Goal: Task Accomplishment & Management: Manage account settings

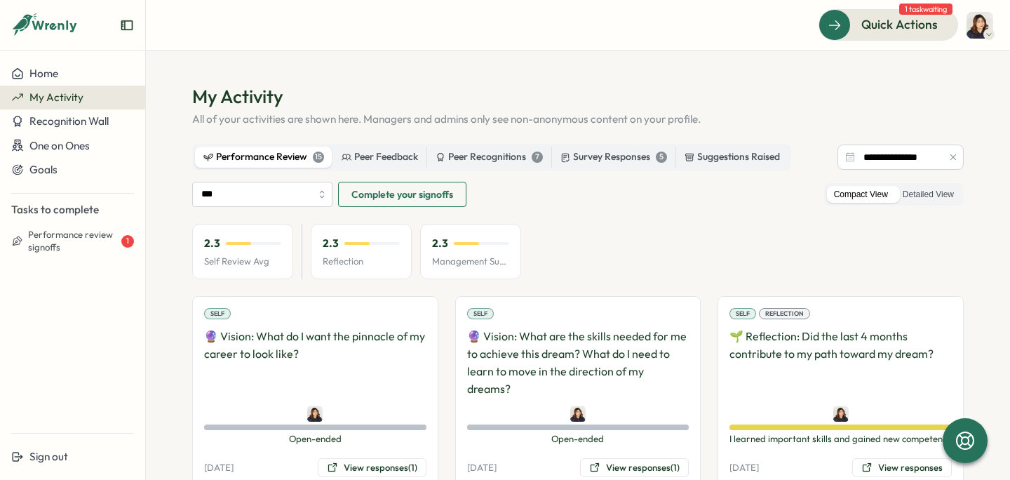
click at [257, 260] on p "Self Review Avg" at bounding box center [242, 261] width 77 height 13
click at [906, 189] on label "Detailed View" at bounding box center [927, 195] width 65 height 18
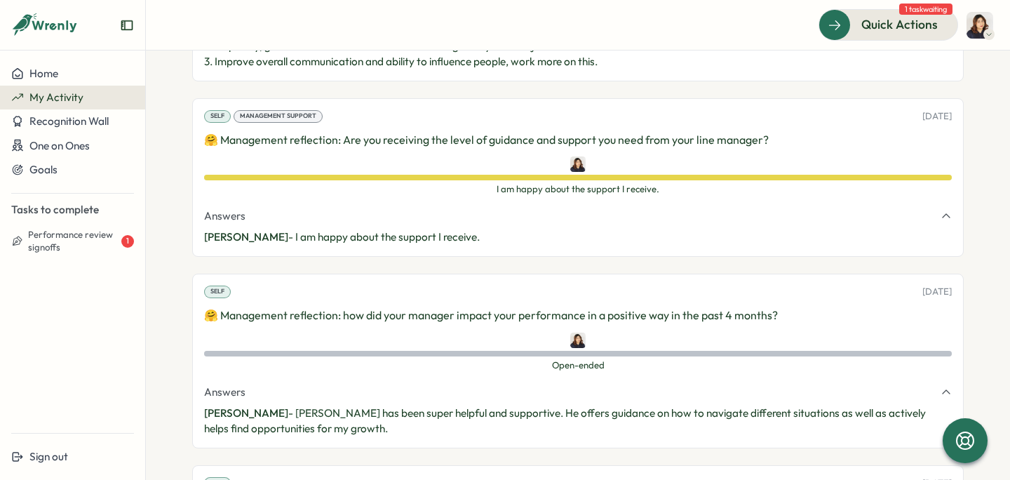
scroll to position [2426, 0]
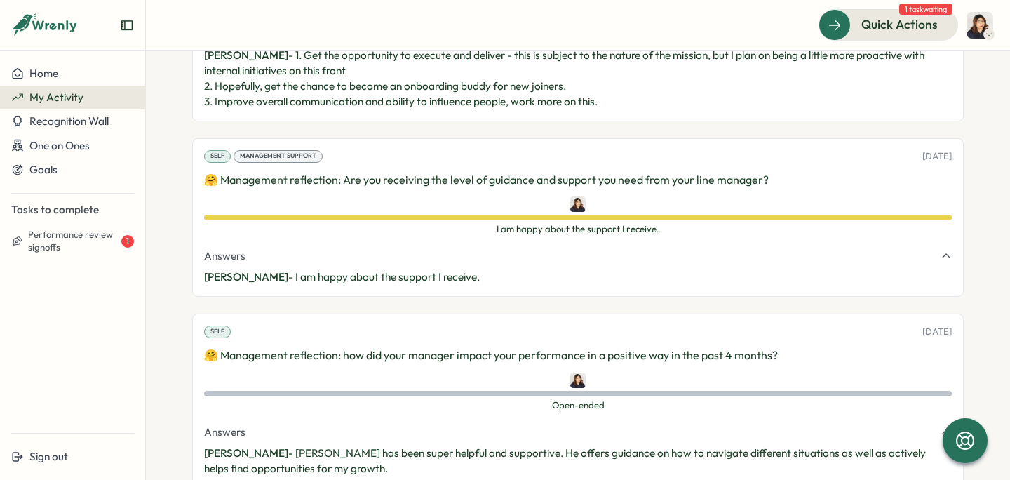
click at [940, 250] on icon "button" at bounding box center [945, 255] width 11 height 11
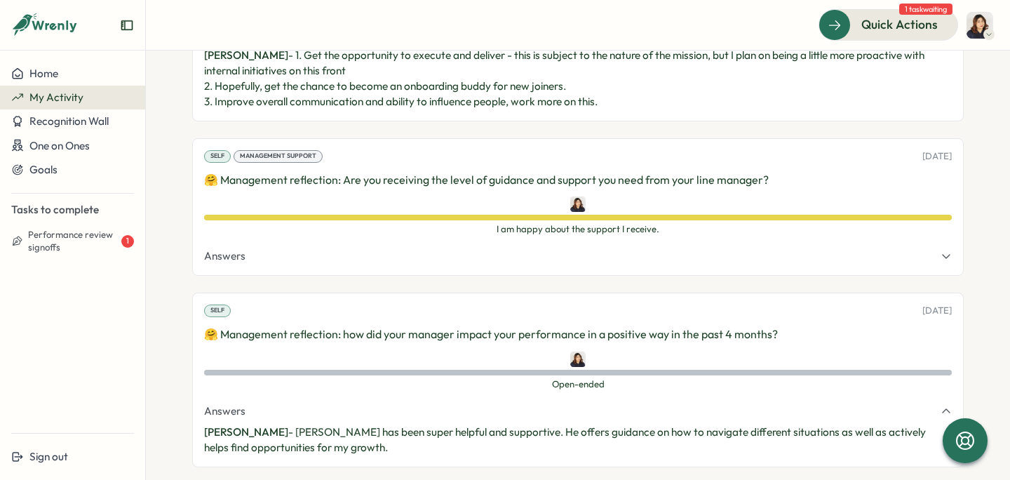
click at [940, 250] on icon "button" at bounding box center [945, 255] width 11 height 11
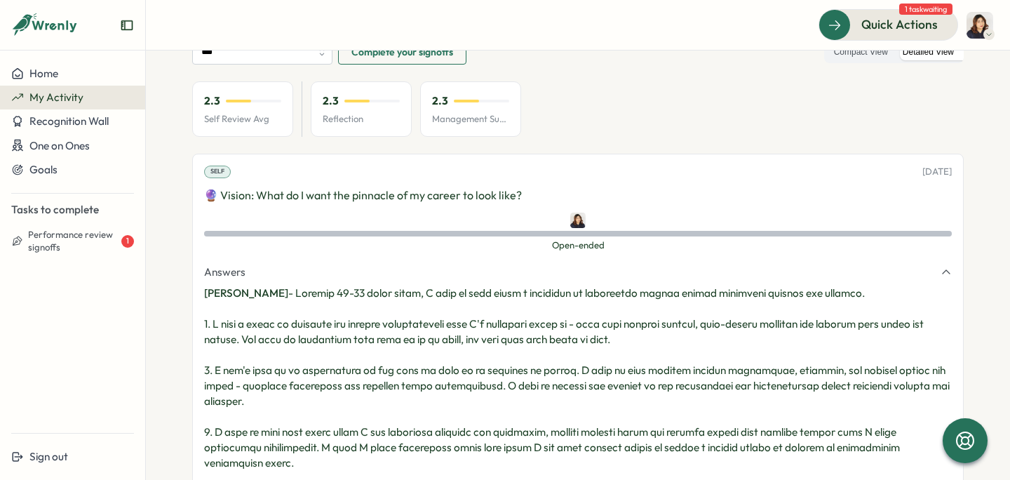
scroll to position [0, 0]
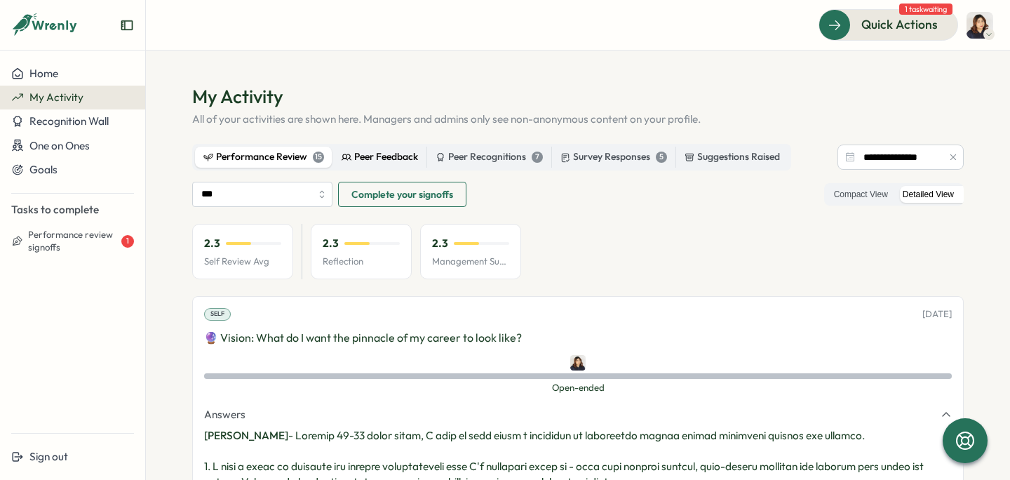
click at [372, 159] on div "Peer Feedback" at bounding box center [379, 156] width 76 height 15
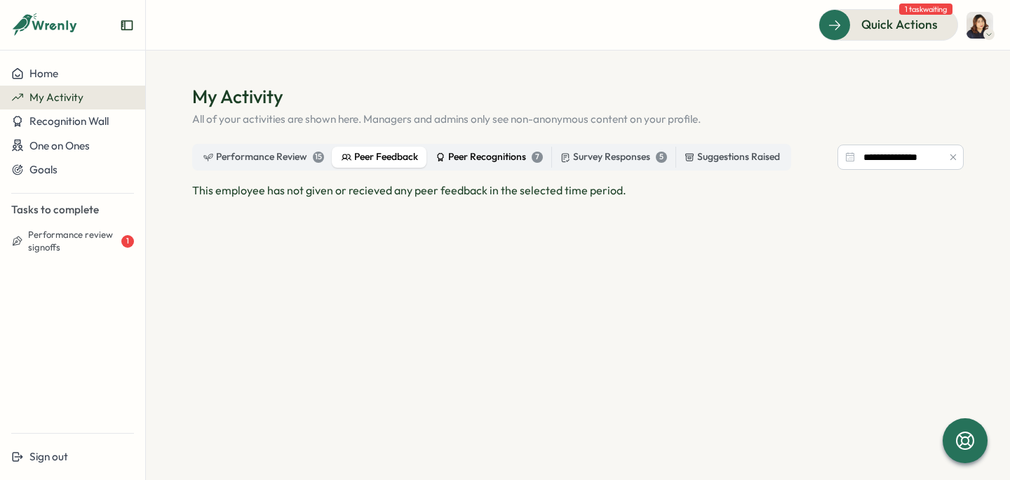
click at [475, 156] on div "Peer Recognitions 7" at bounding box center [488, 156] width 107 height 15
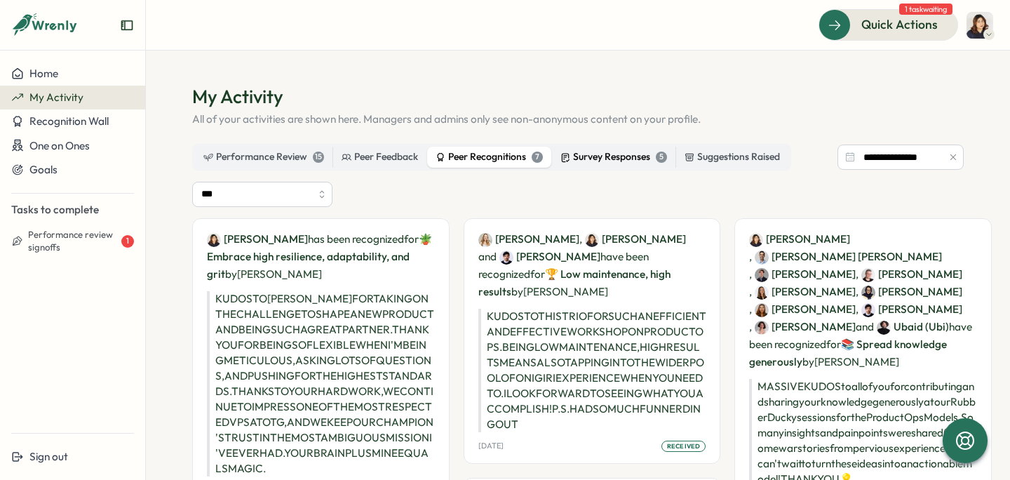
click at [627, 158] on div "Survey Responses 5" at bounding box center [613, 156] width 107 height 15
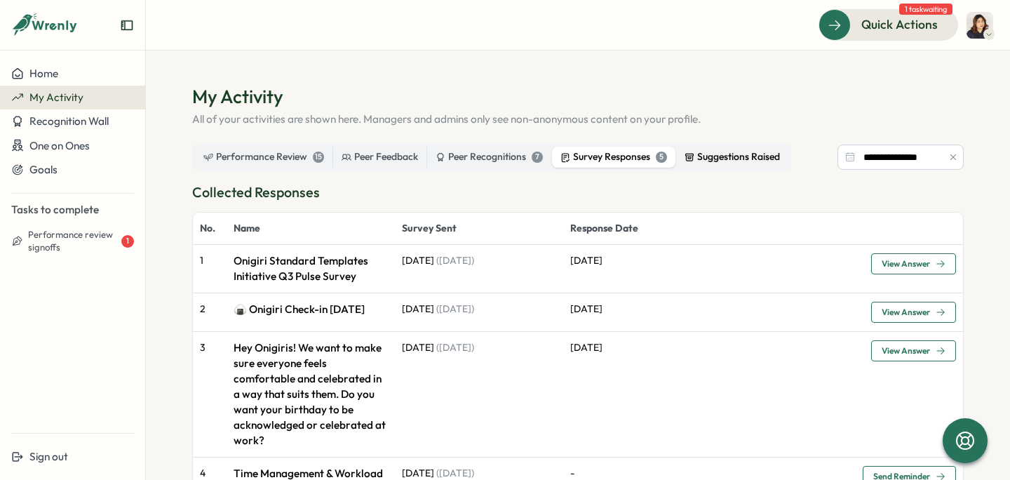
click at [708, 154] on div "Suggestions Raised" at bounding box center [731, 156] width 95 height 15
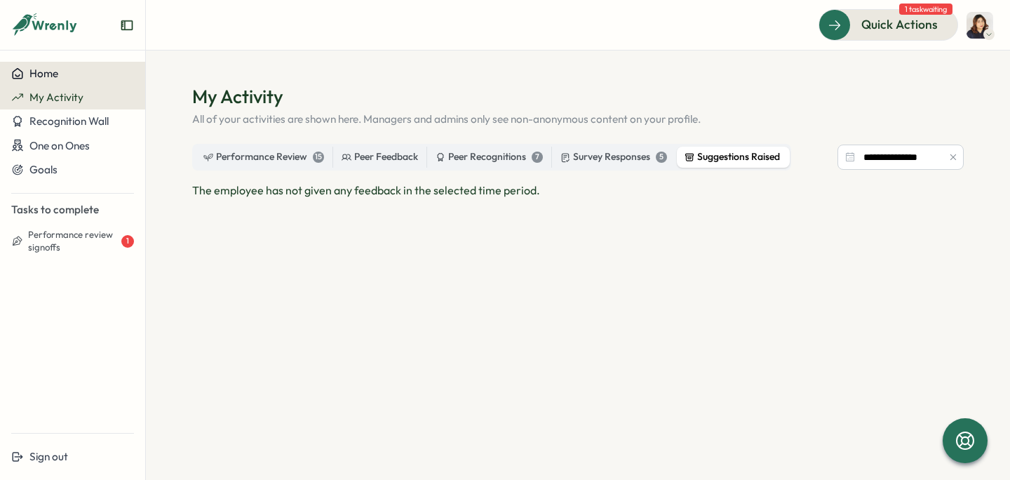
click at [45, 75] on span "Home" at bounding box center [43, 73] width 29 height 13
